Goal: Subscribe to service/newsletter

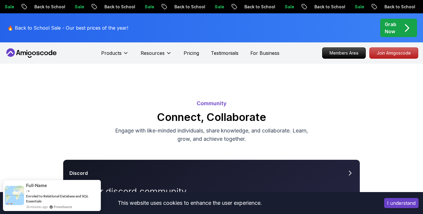
click at [406, 202] on button "I understand" at bounding box center [401, 203] width 34 height 10
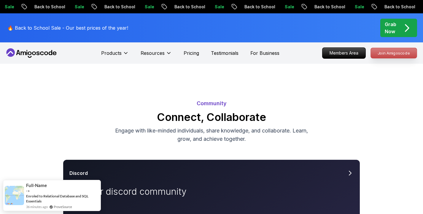
click at [391, 56] on p "Join Amigoscode" at bounding box center [394, 53] width 46 height 10
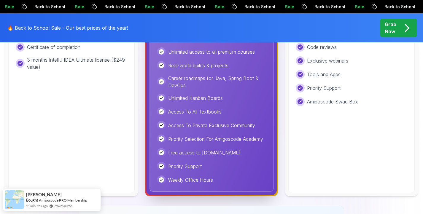
scroll to position [493, 0]
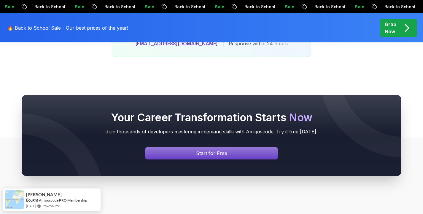
scroll to position [2603, 0]
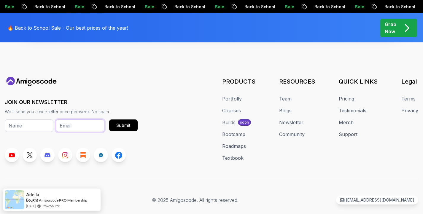
click at [74, 119] on input "email" at bounding box center [80, 125] width 49 height 12
type input "[EMAIL_ADDRESS][DOMAIN_NAME]"
click at [28, 119] on input "text" at bounding box center [29, 125] width 49 height 12
click at [114, 119] on button "Submit" at bounding box center [123, 125] width 28 height 12
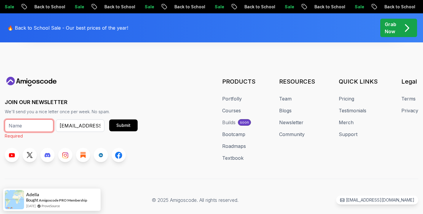
click at [33, 119] on input "text" at bounding box center [29, 125] width 49 height 12
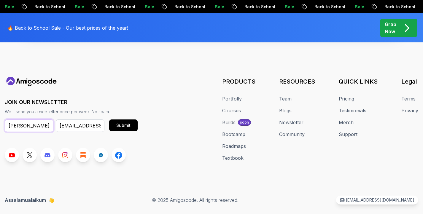
type input "[PERSON_NAME]"
click at [162, 120] on div "JOIN OUR NEWSLETTER We'll send you a nice letter once per week. No spam. [PERSO…" at bounding box center [211, 119] width 413 height 85
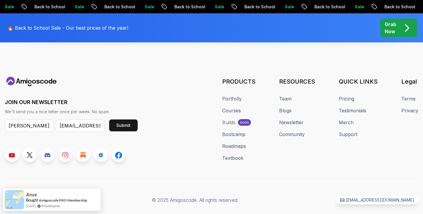
click at [131, 119] on button "Submit" at bounding box center [123, 125] width 28 height 12
